Goal: Information Seeking & Learning: Learn about a topic

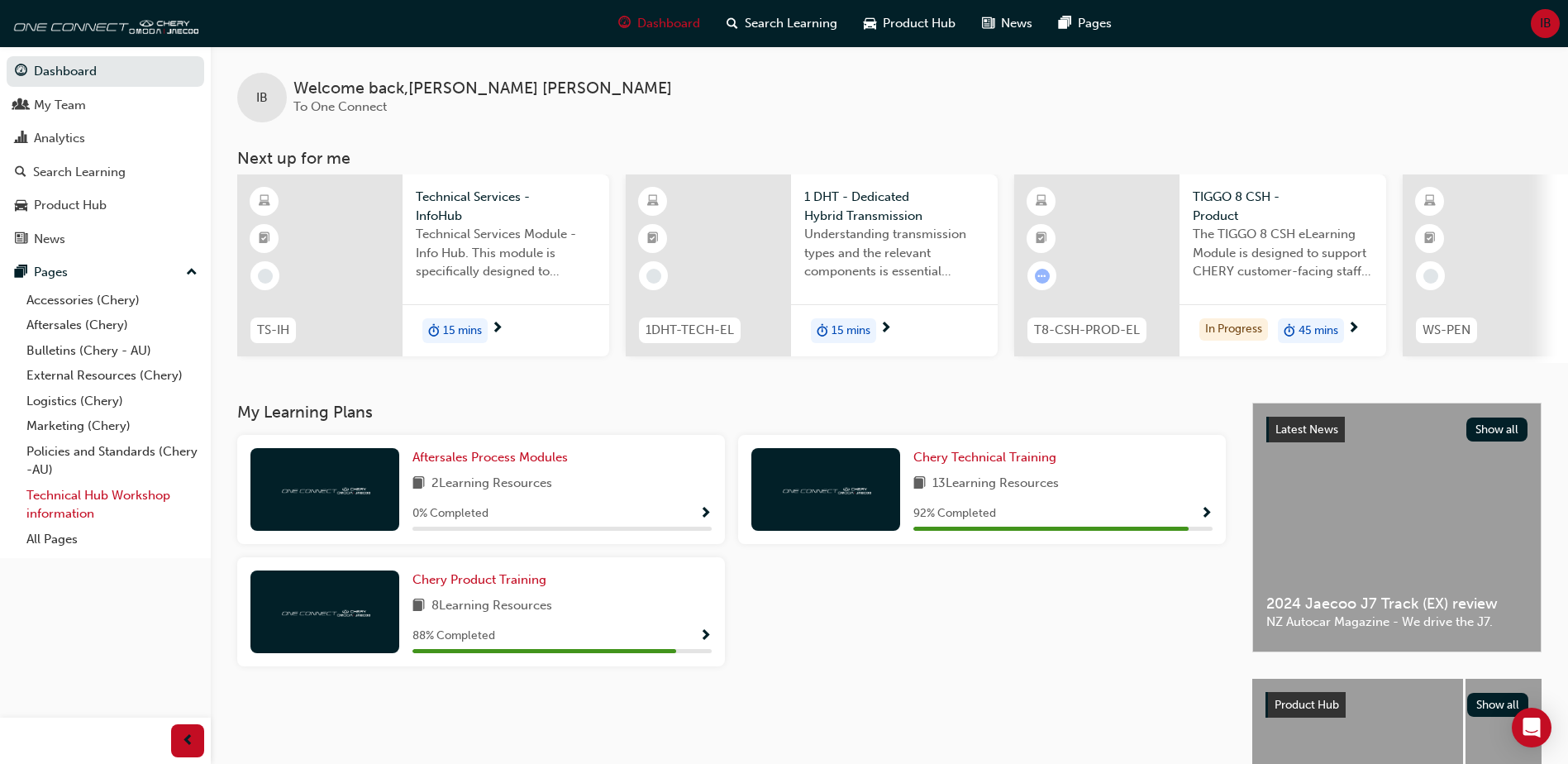
click at [109, 492] on link "Technical Hub Workshop information" at bounding box center [112, 504] width 184 height 44
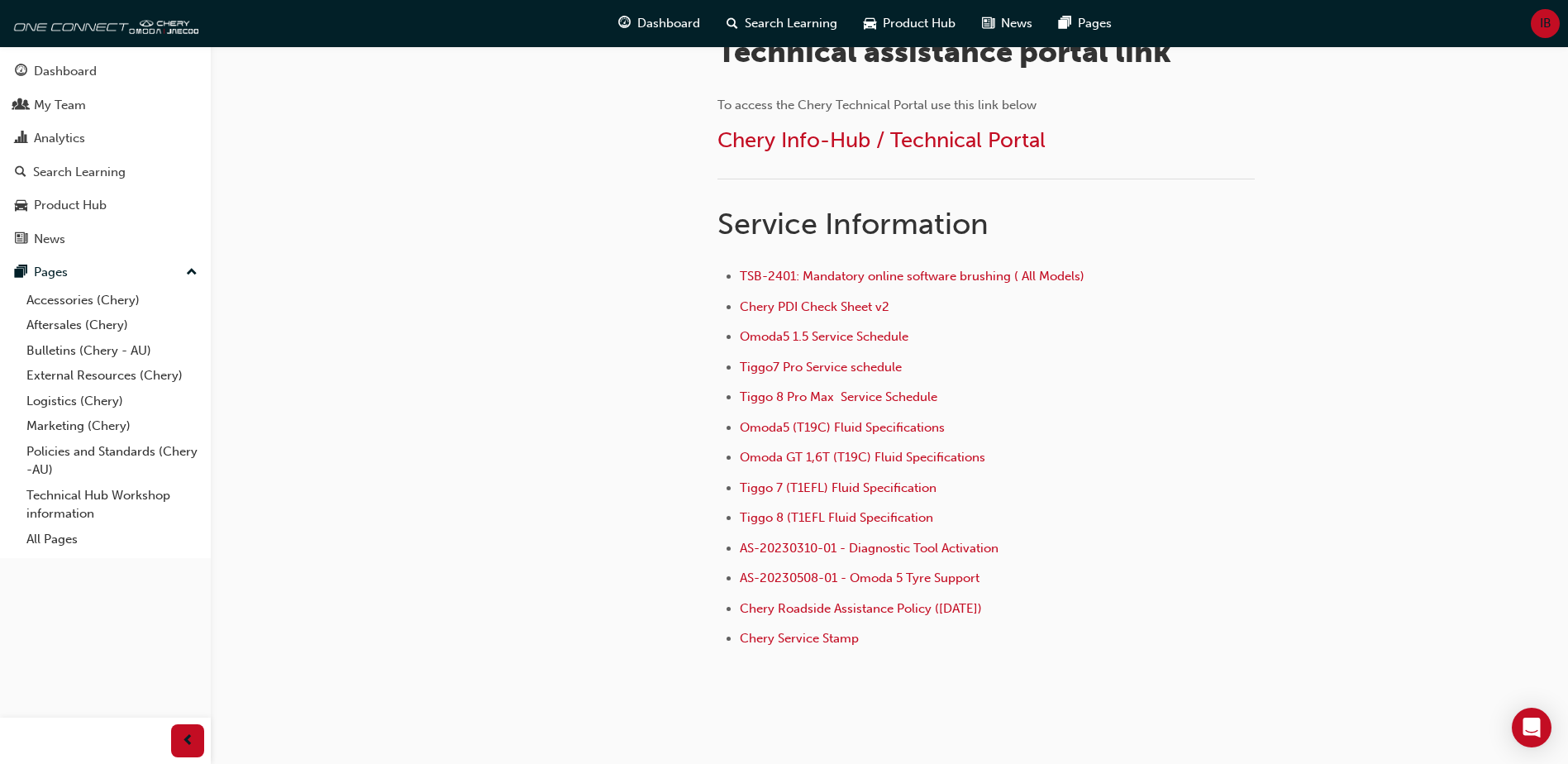
scroll to position [182, 0]
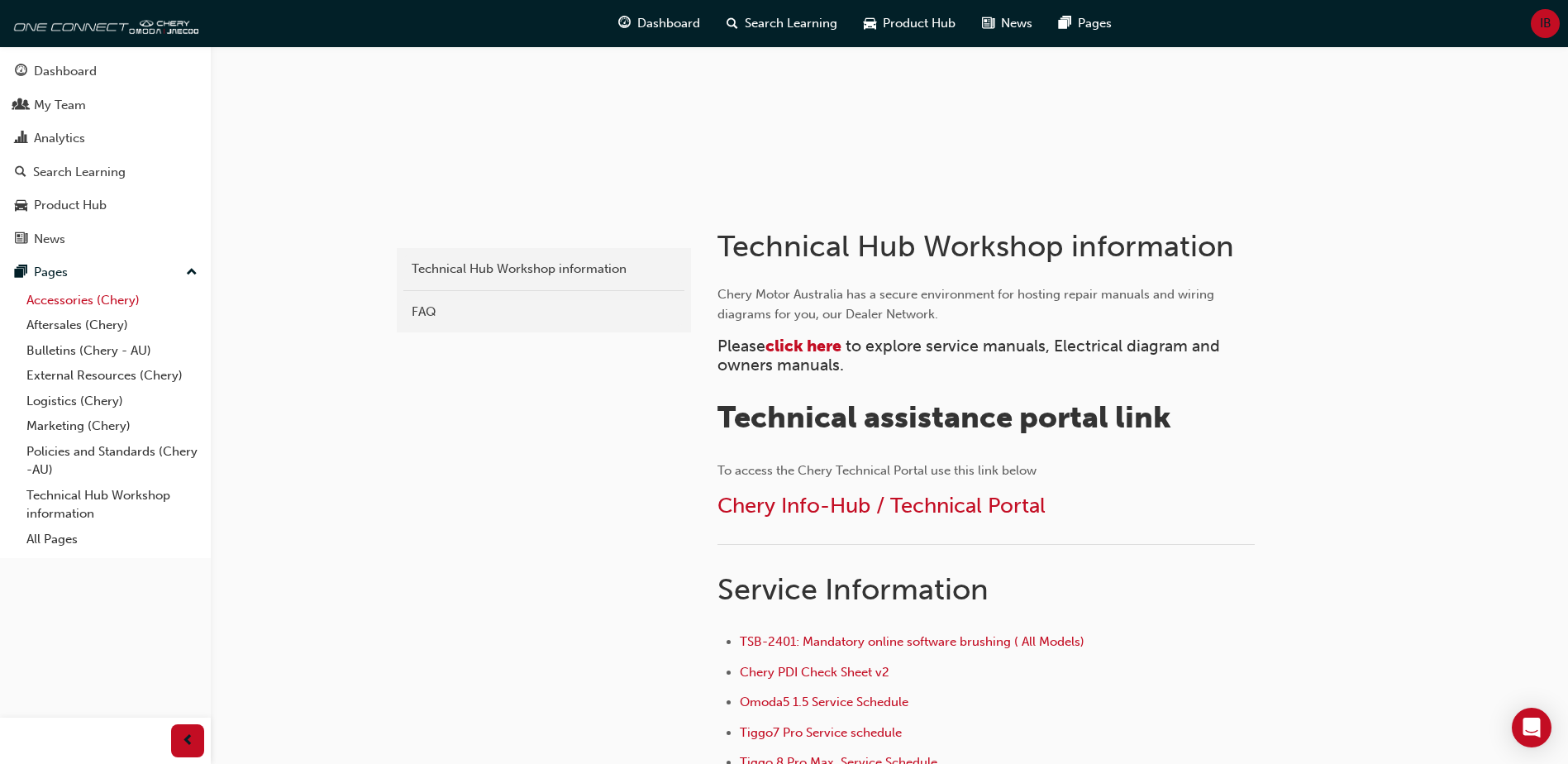
click at [73, 302] on link "Accessories (Chery)" at bounding box center [112, 300] width 184 height 26
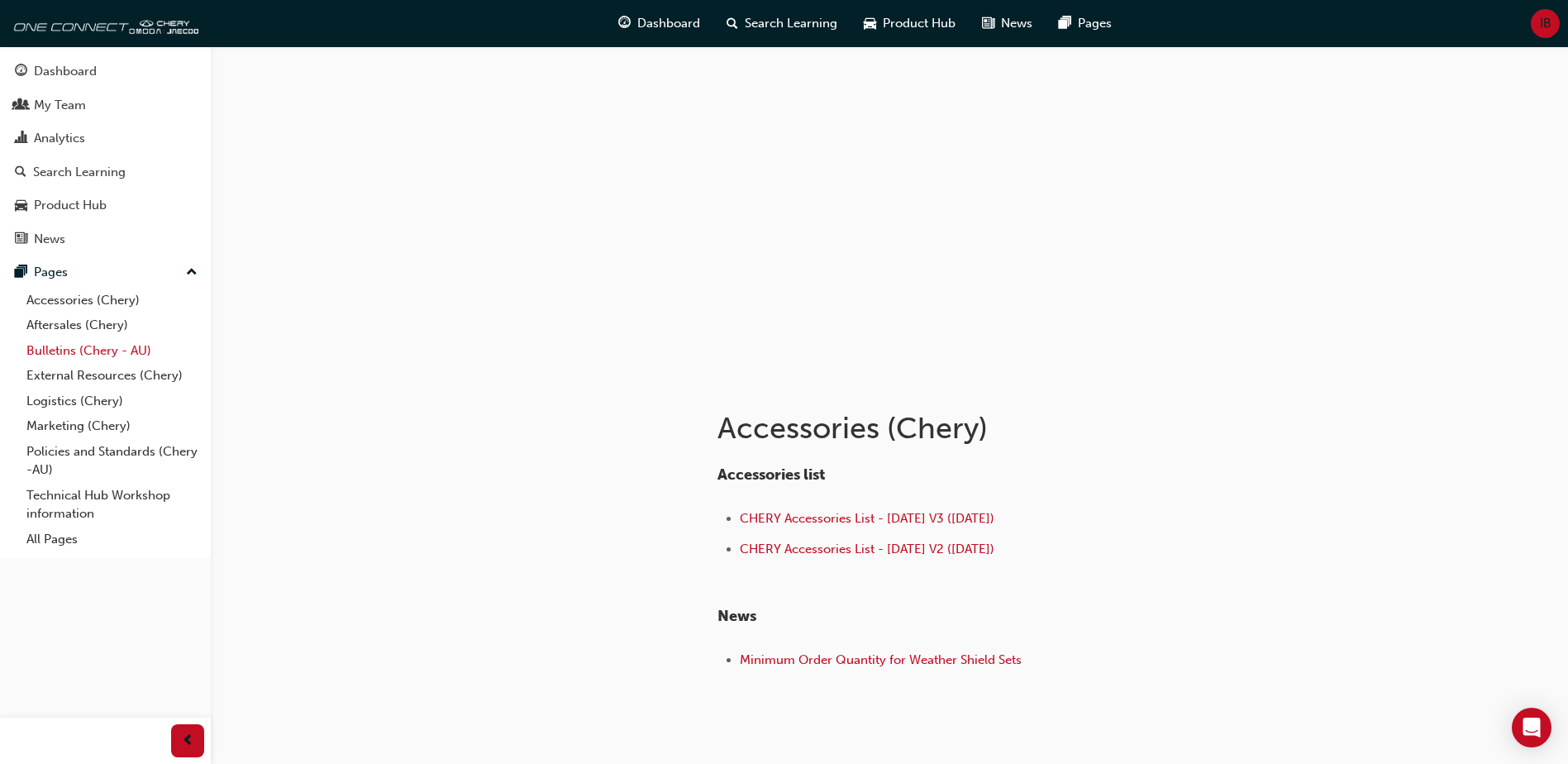
click at [124, 349] on link "Bulletins (Chery - AU)" at bounding box center [112, 351] width 184 height 26
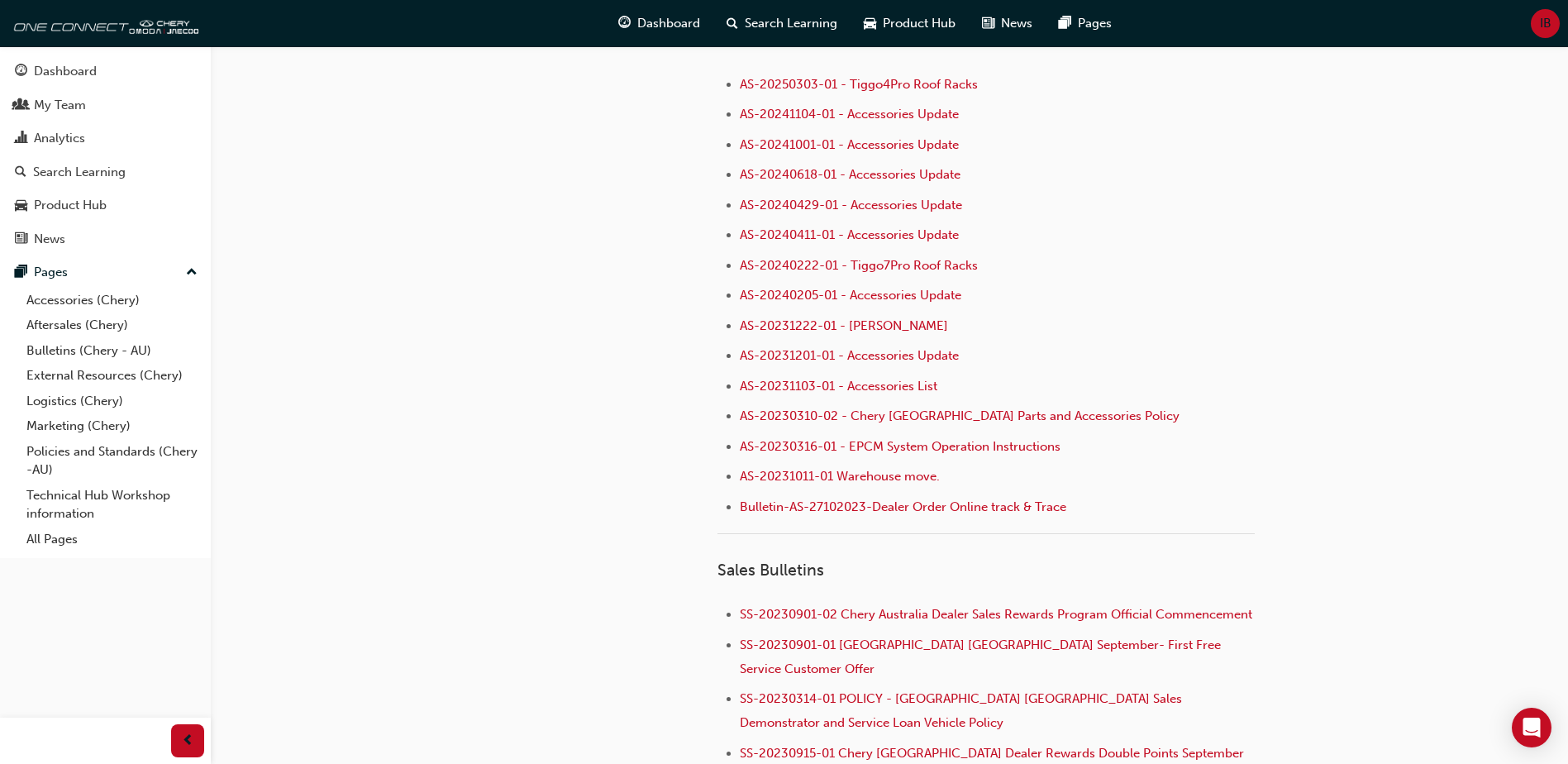
scroll to position [959, 0]
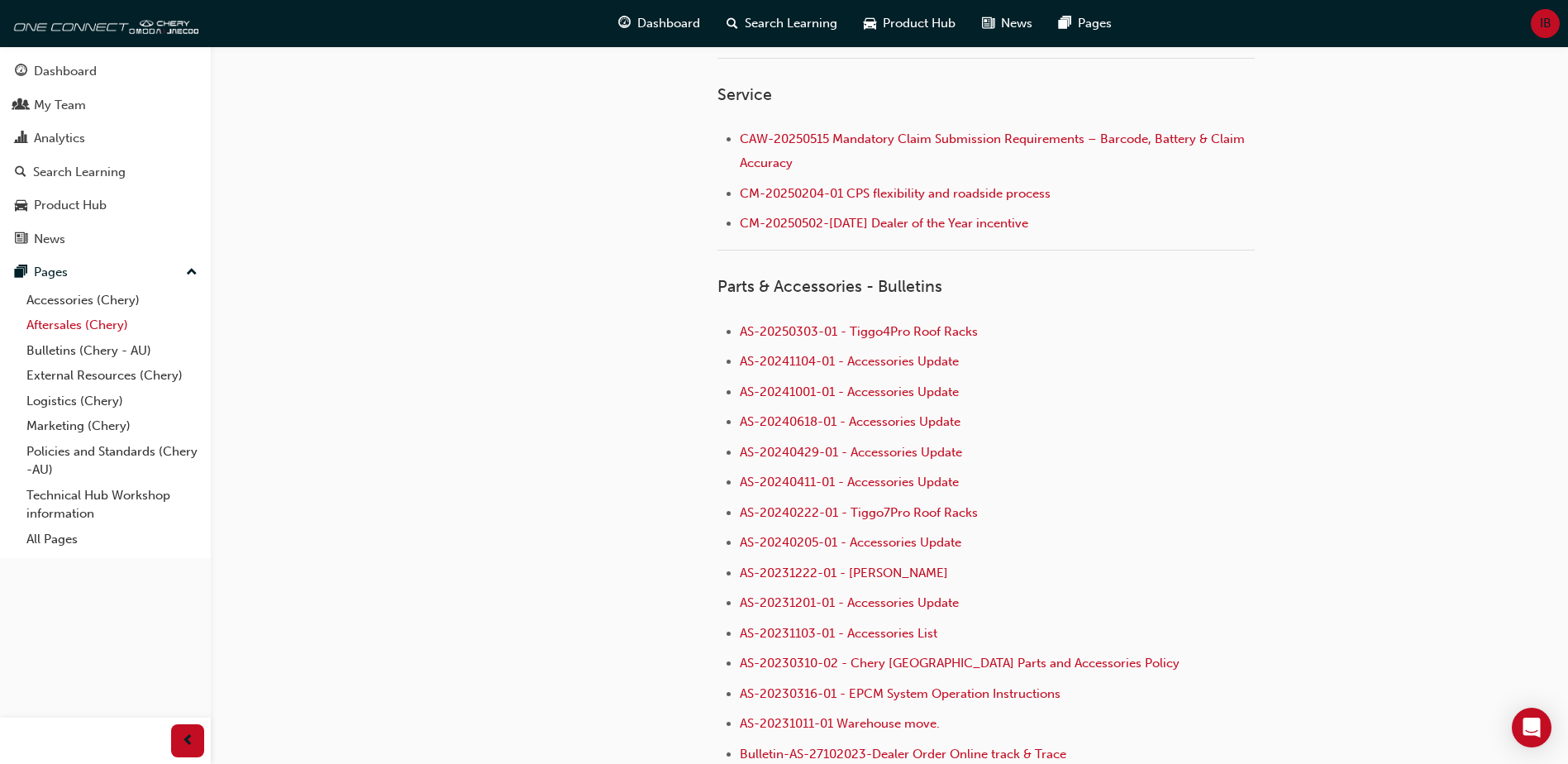
click at [66, 325] on link "Aftersales (Chery)" at bounding box center [112, 325] width 184 height 26
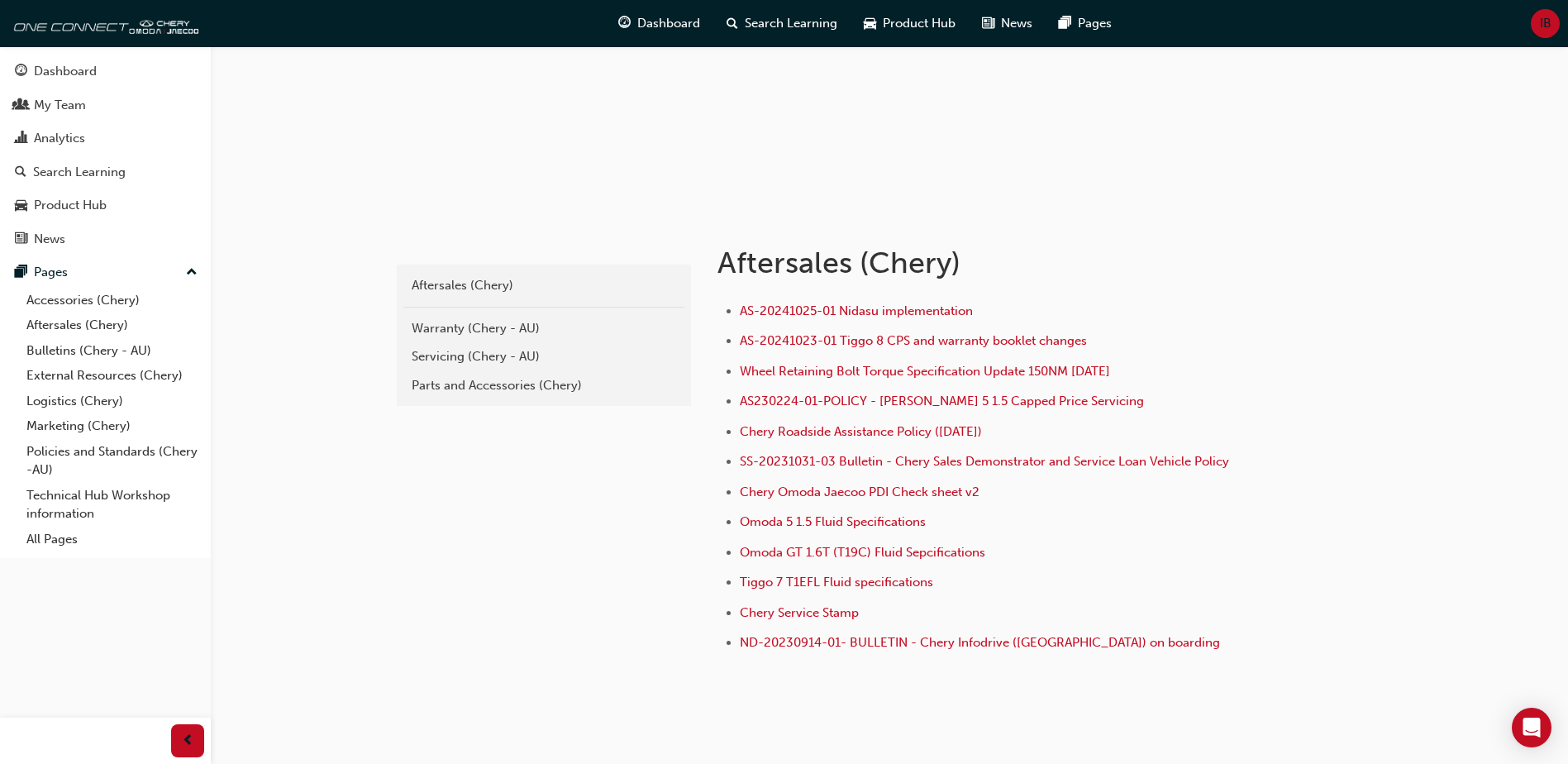
scroll to position [217, 0]
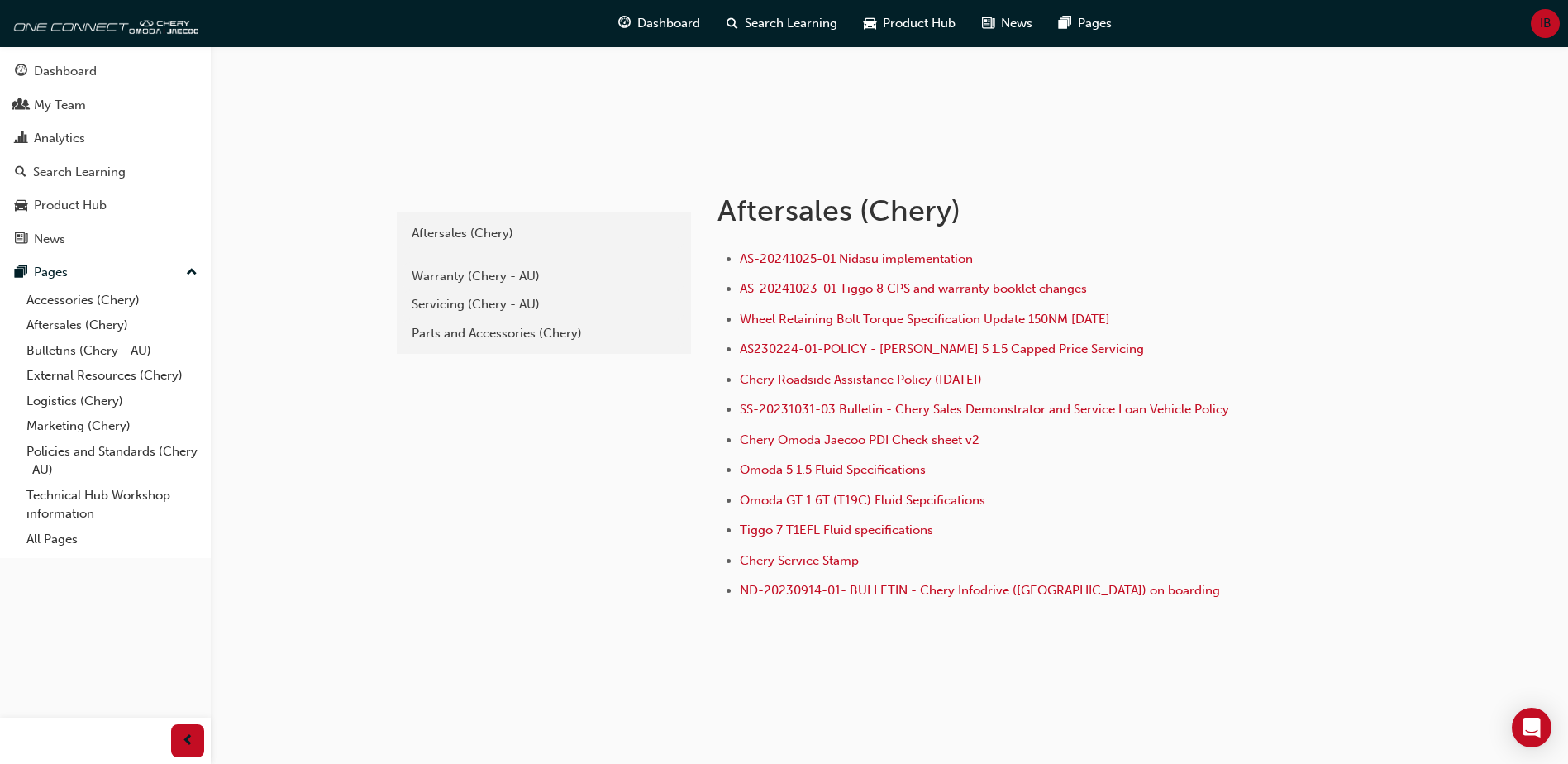
click at [471, 340] on div "Parts and Accessories (Chery)" at bounding box center [544, 334] width 265 height 19
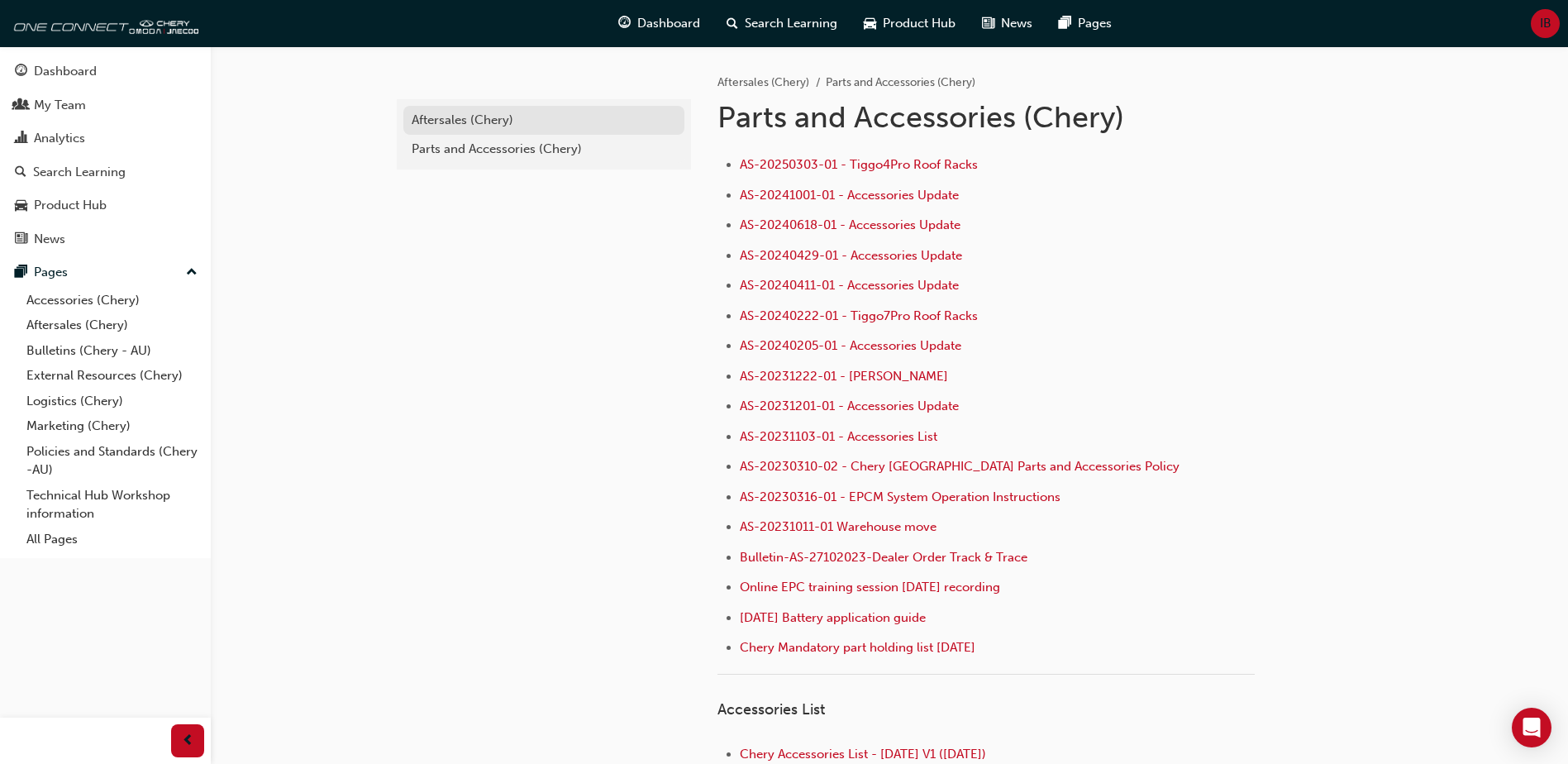
click at [432, 125] on div "Aftersales (Chery)" at bounding box center [544, 120] width 265 height 19
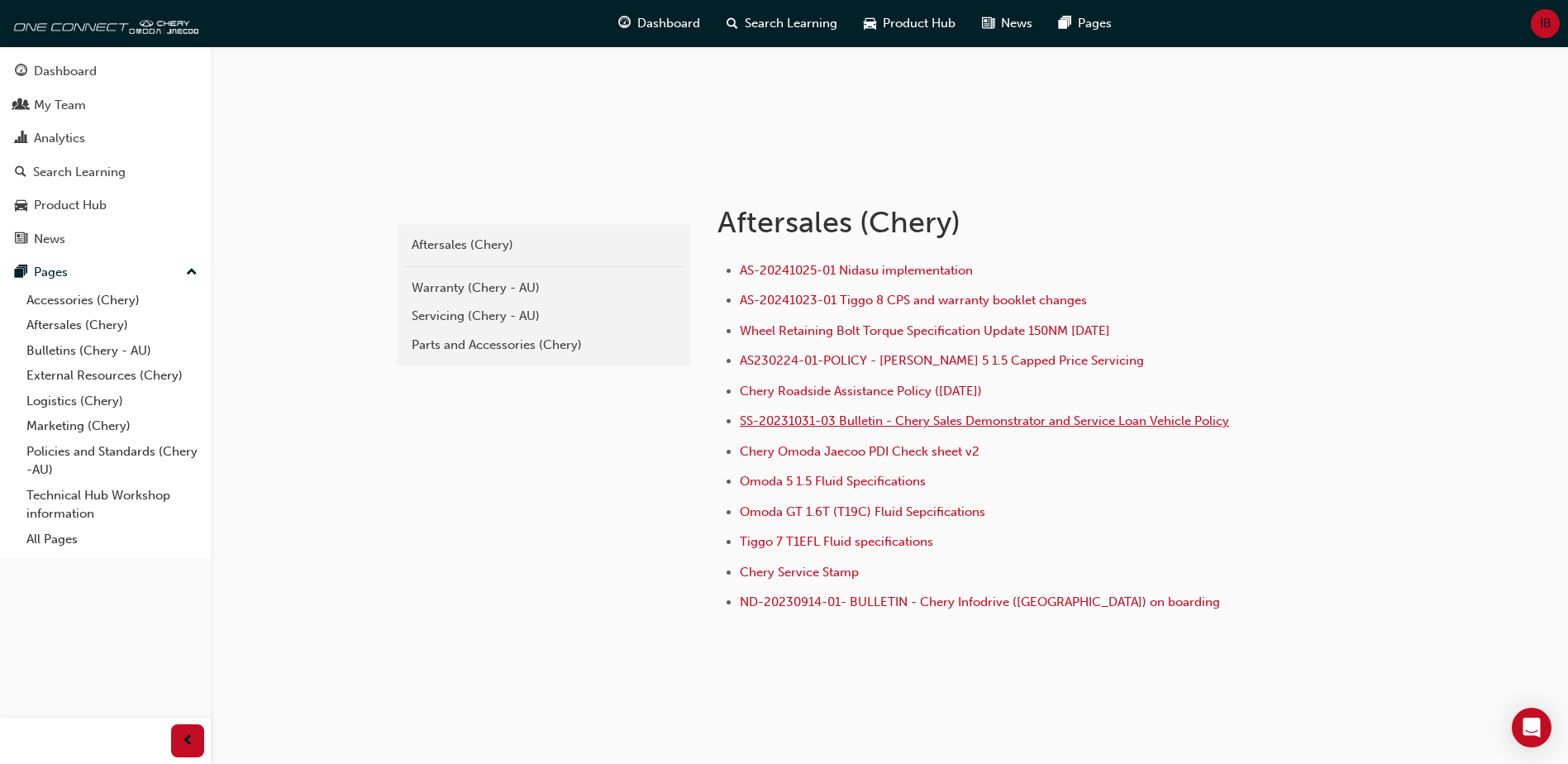
scroll to position [217, 0]
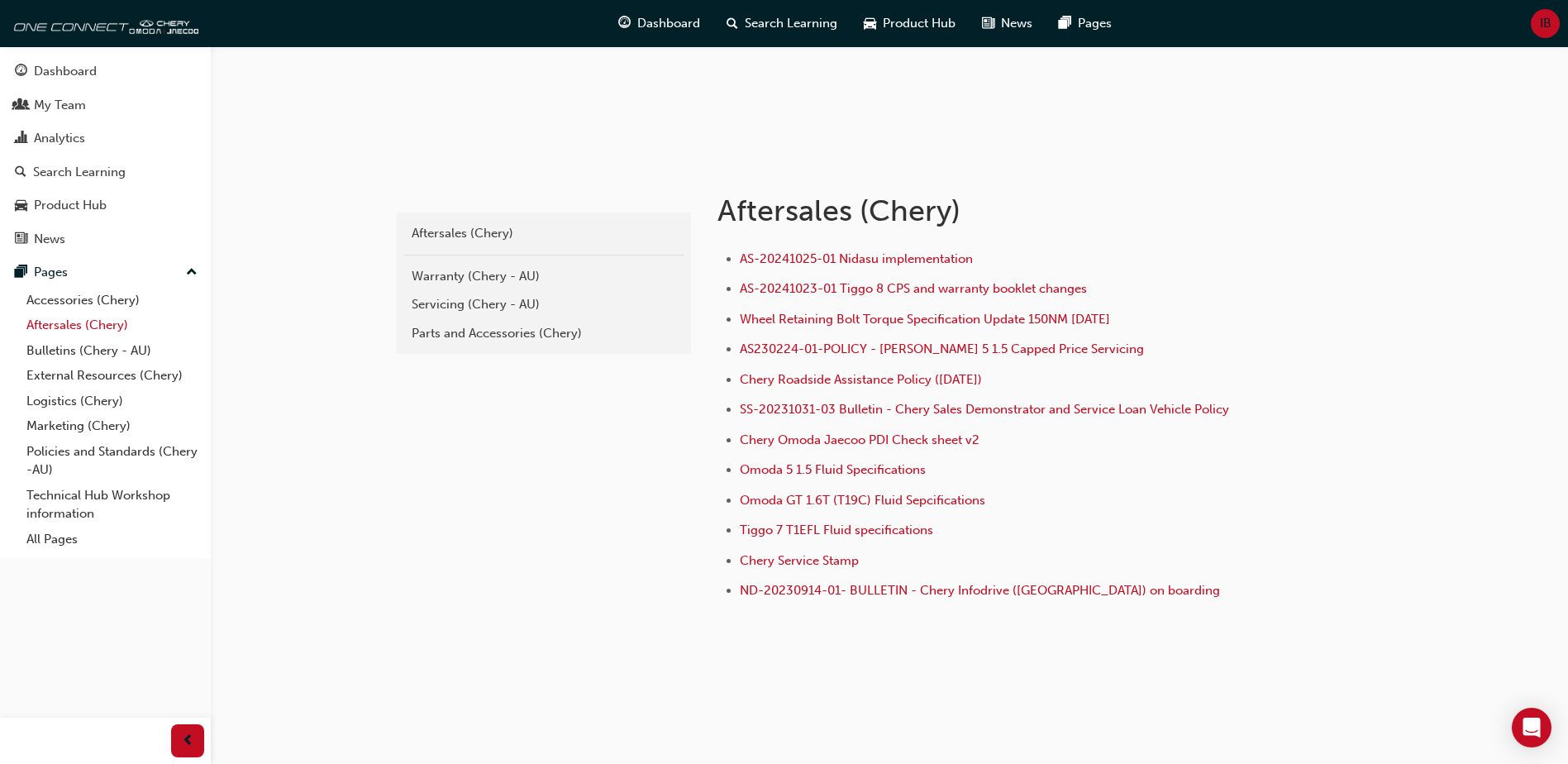
click at [73, 328] on link "Aftersales (Chery)" at bounding box center [112, 325] width 184 height 26
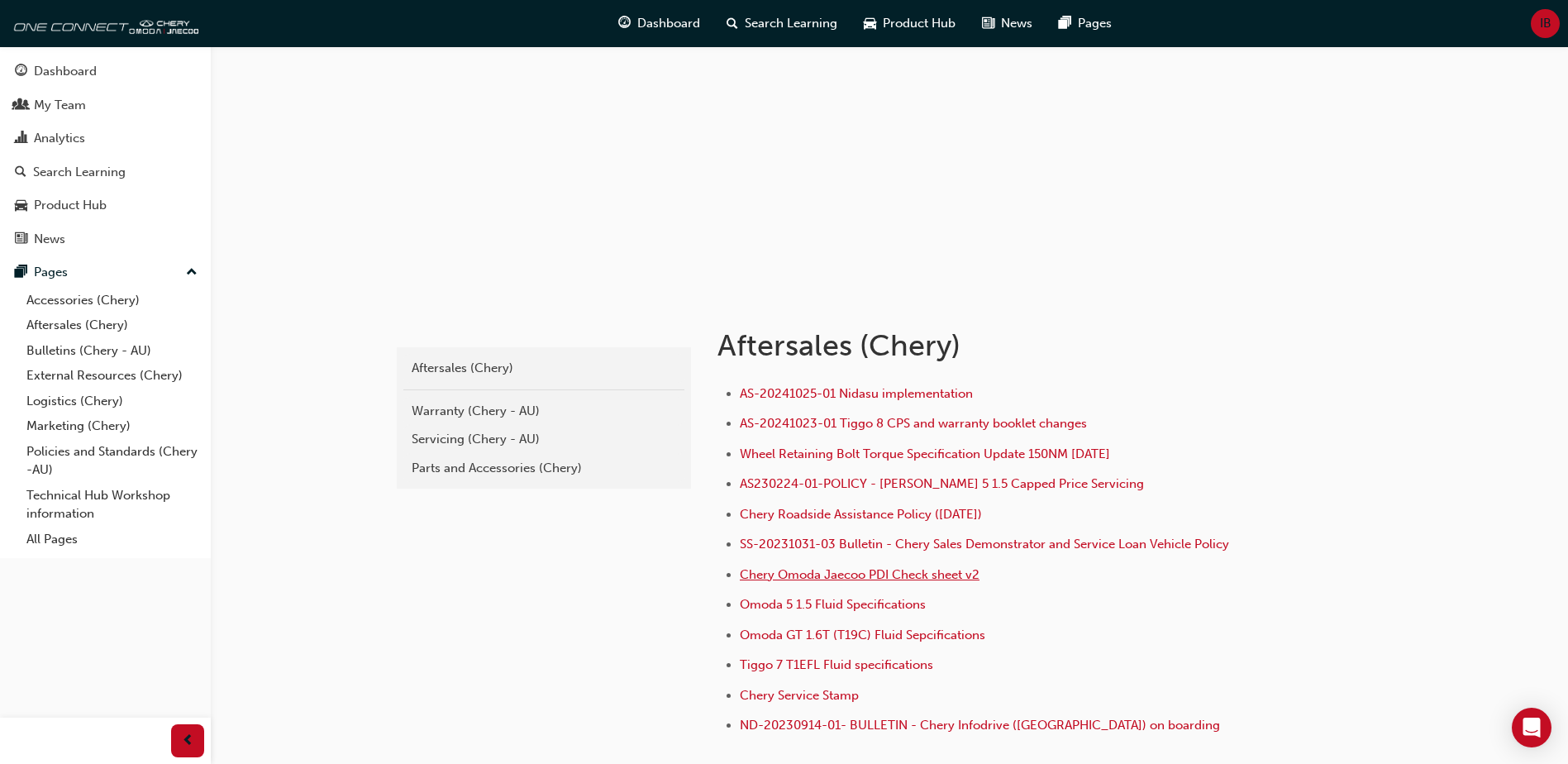
scroll to position [217, 0]
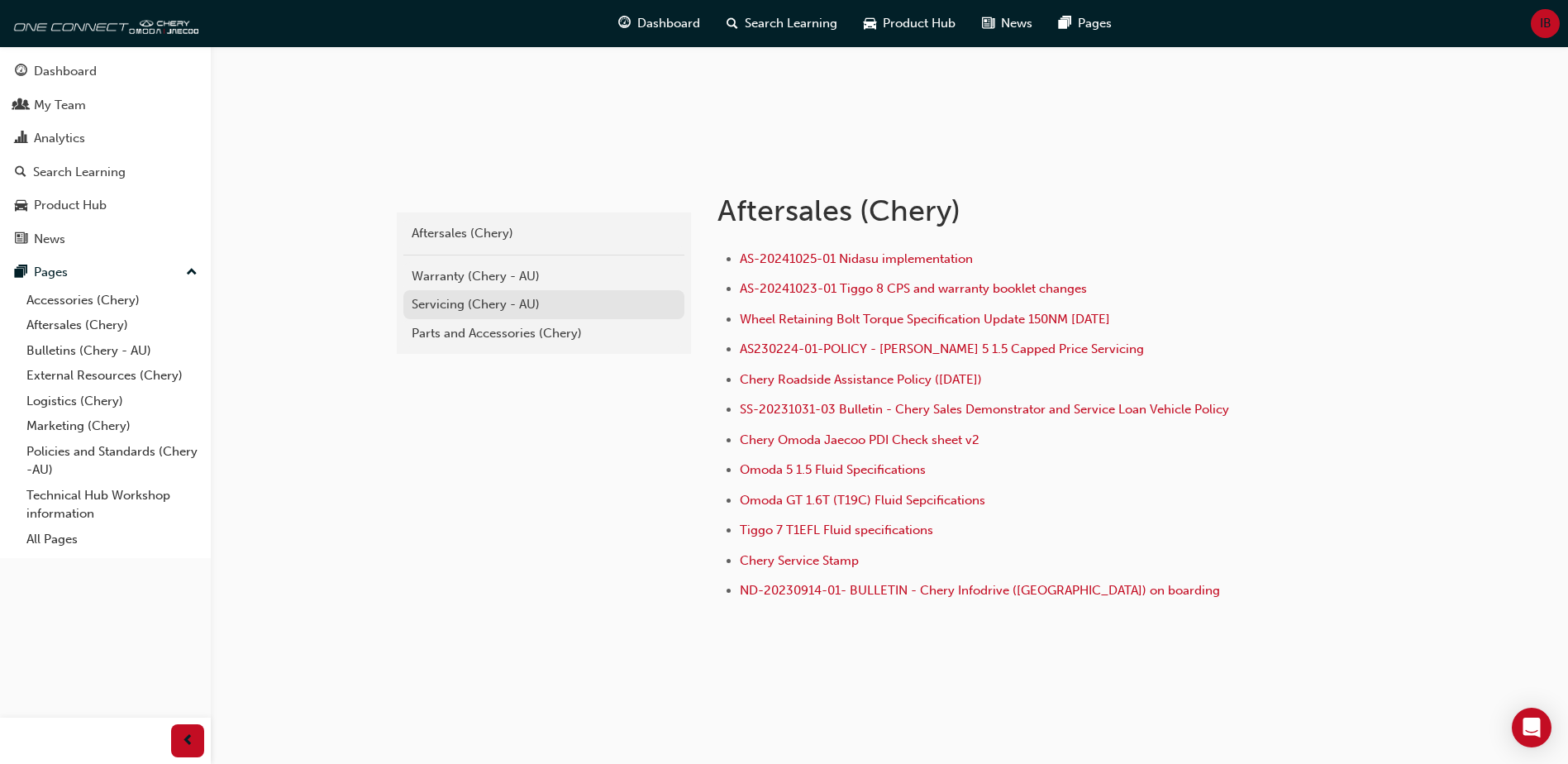
click at [483, 305] on div "Servicing (Chery - AU)" at bounding box center [544, 304] width 265 height 19
